Goal: Task Accomplishment & Management: Manage account settings

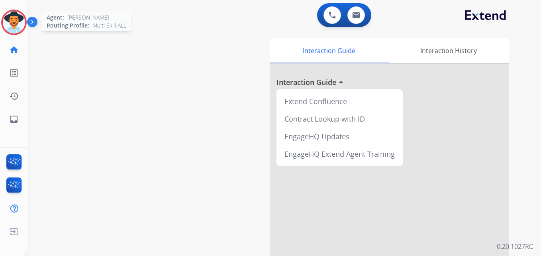
click at [16, 30] on img at bounding box center [14, 22] width 22 height 22
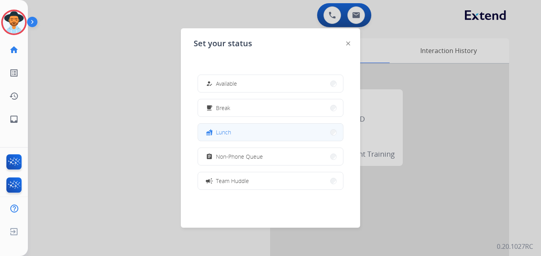
scroll to position [126, 0]
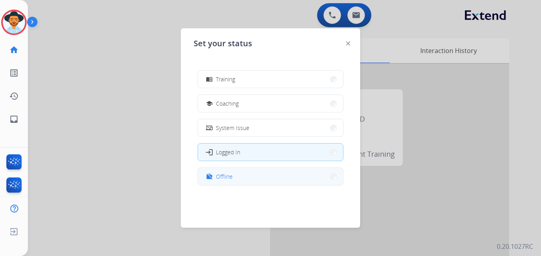
click at [255, 178] on button "work_off Offline" at bounding box center [270, 176] width 145 height 17
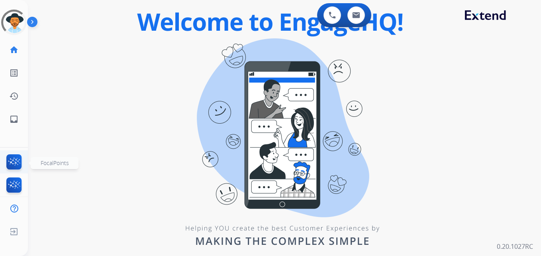
click at [16, 158] on img at bounding box center [14, 163] width 19 height 18
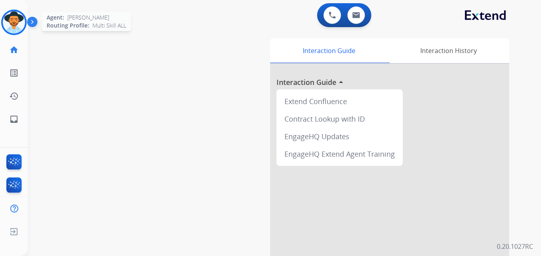
click at [16, 20] on img at bounding box center [14, 22] width 22 height 22
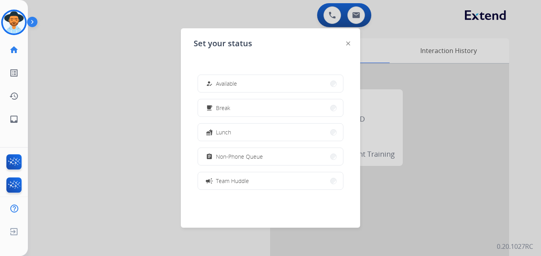
scroll to position [126, 0]
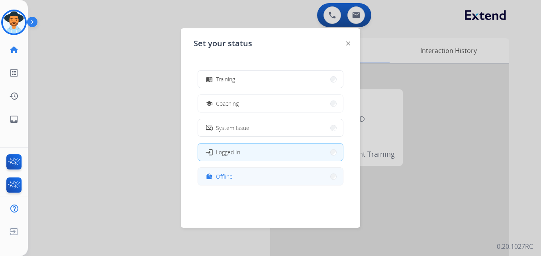
click at [236, 177] on button "work_off Offline" at bounding box center [270, 176] width 145 height 17
